Goal: Use online tool/utility: Use online tool/utility

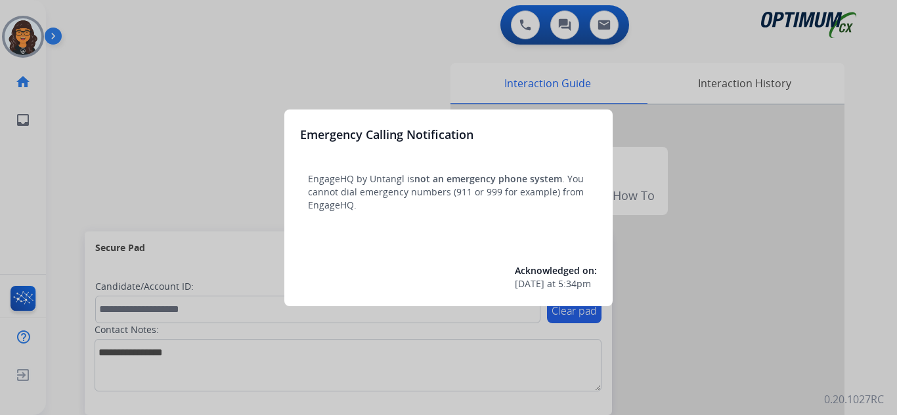
click at [90, 19] on div at bounding box center [448, 207] width 897 height 415
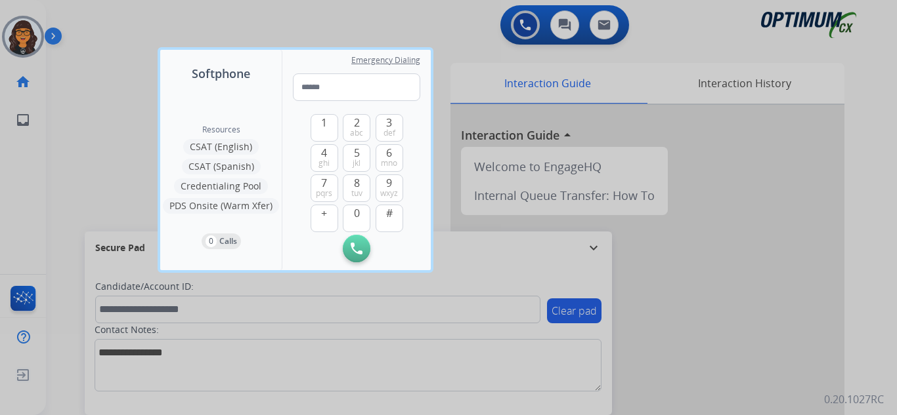
click at [89, 18] on div at bounding box center [448, 207] width 897 height 415
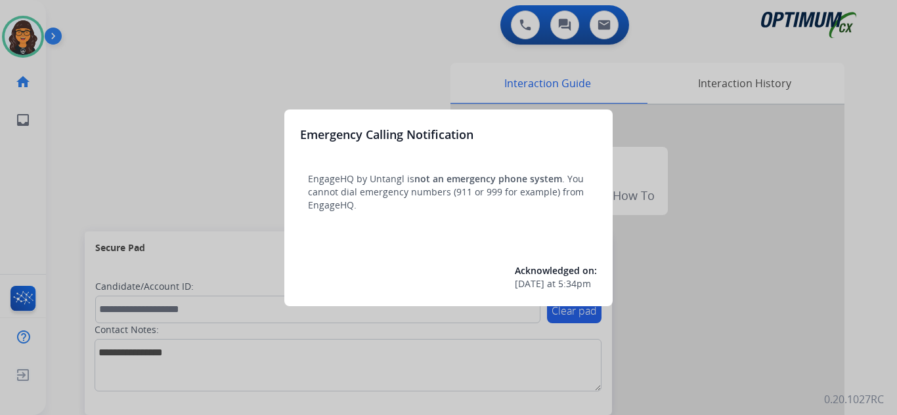
click at [81, 1] on div at bounding box center [448, 207] width 897 height 415
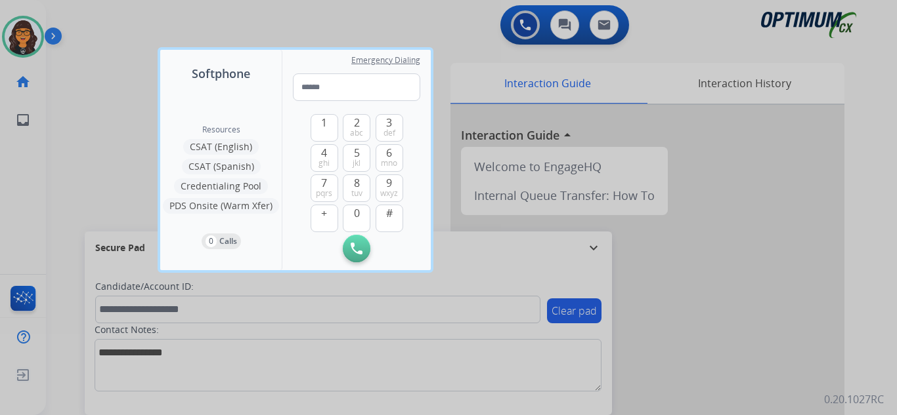
click at [81, 9] on div at bounding box center [448, 207] width 897 height 415
